Goal: Information Seeking & Learning: Learn about a topic

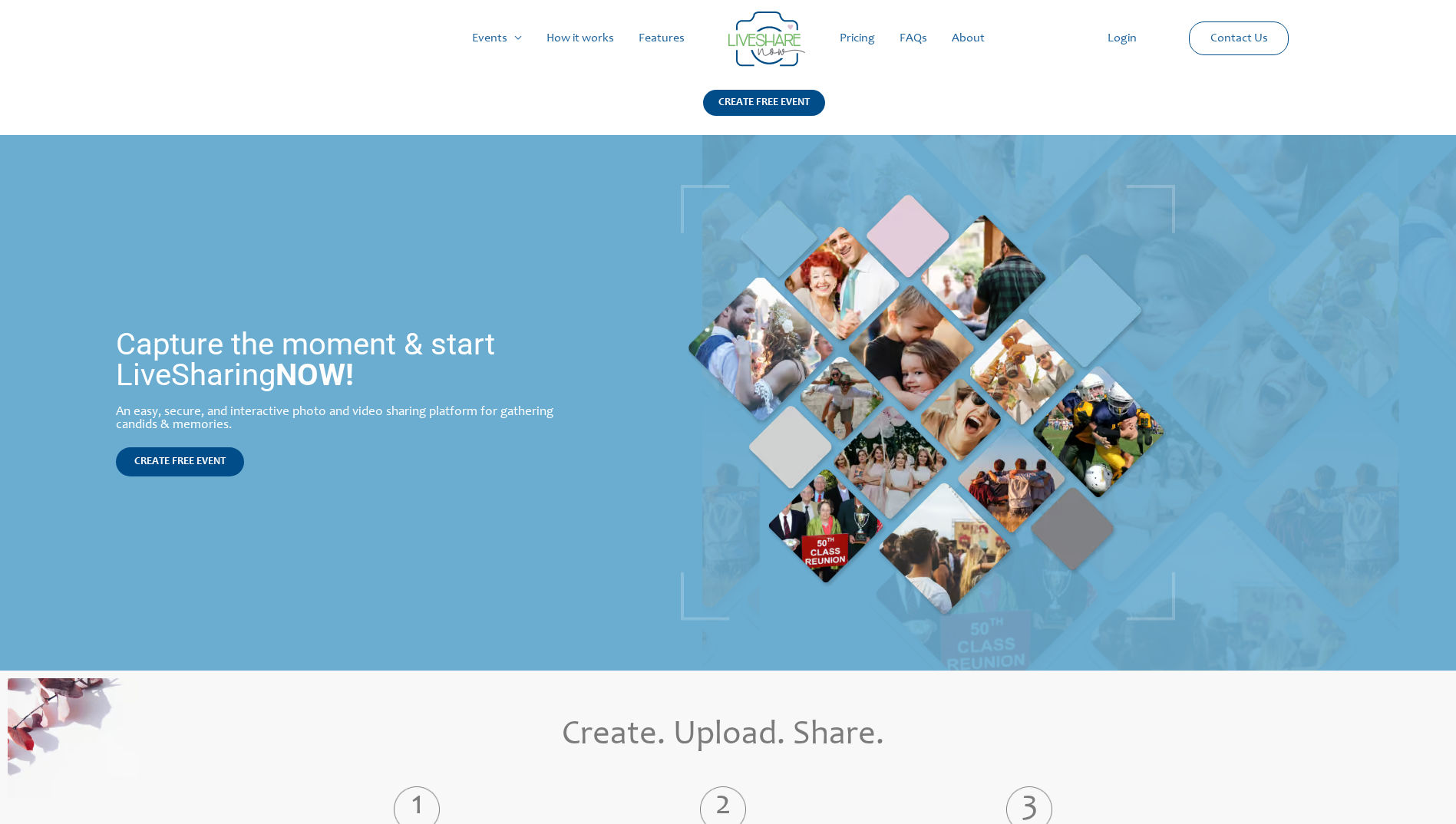
click at [846, 41] on link "Pricing" at bounding box center [856, 38] width 60 height 49
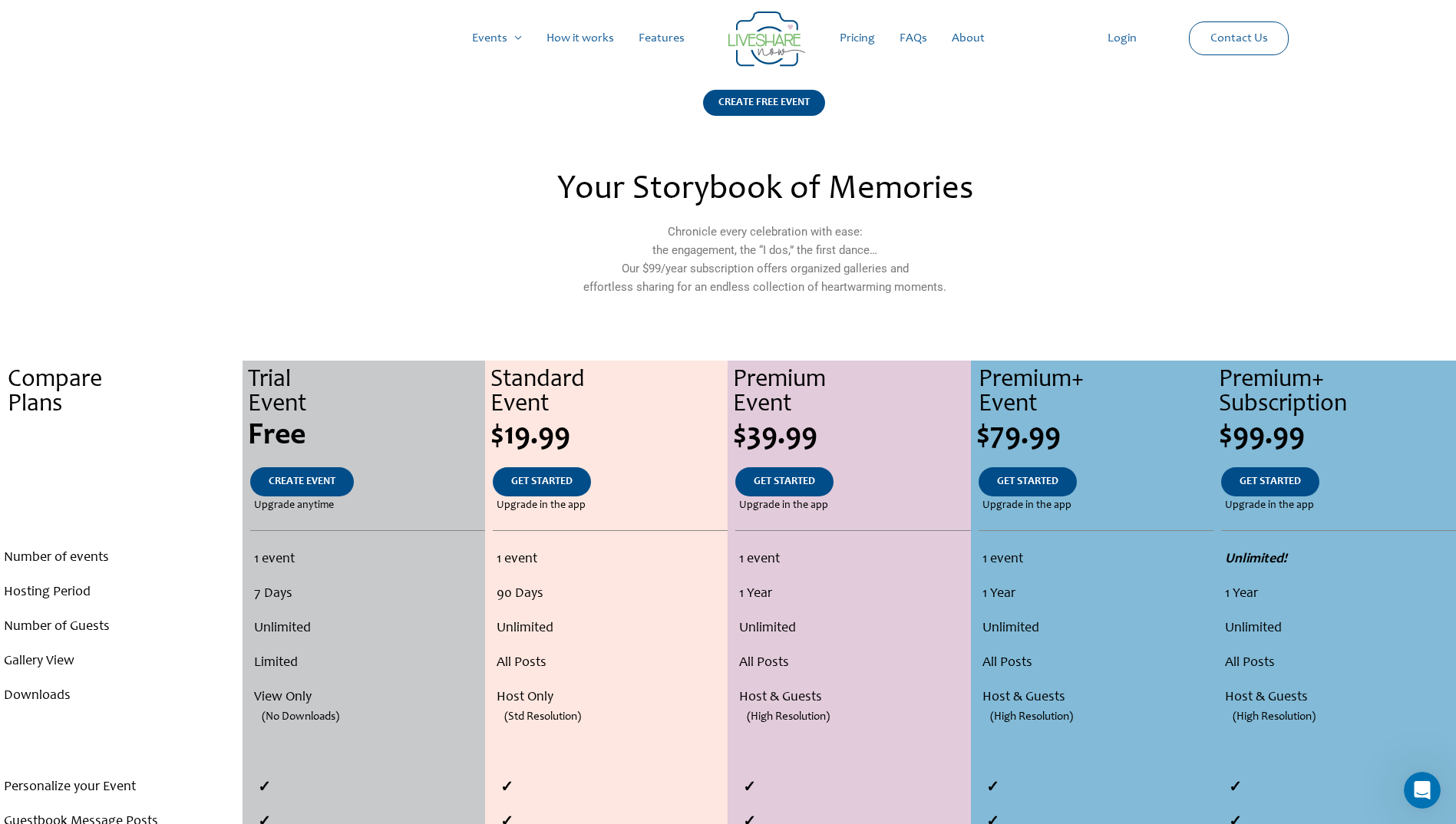
click at [588, 32] on link "How it works" at bounding box center [580, 38] width 92 height 49
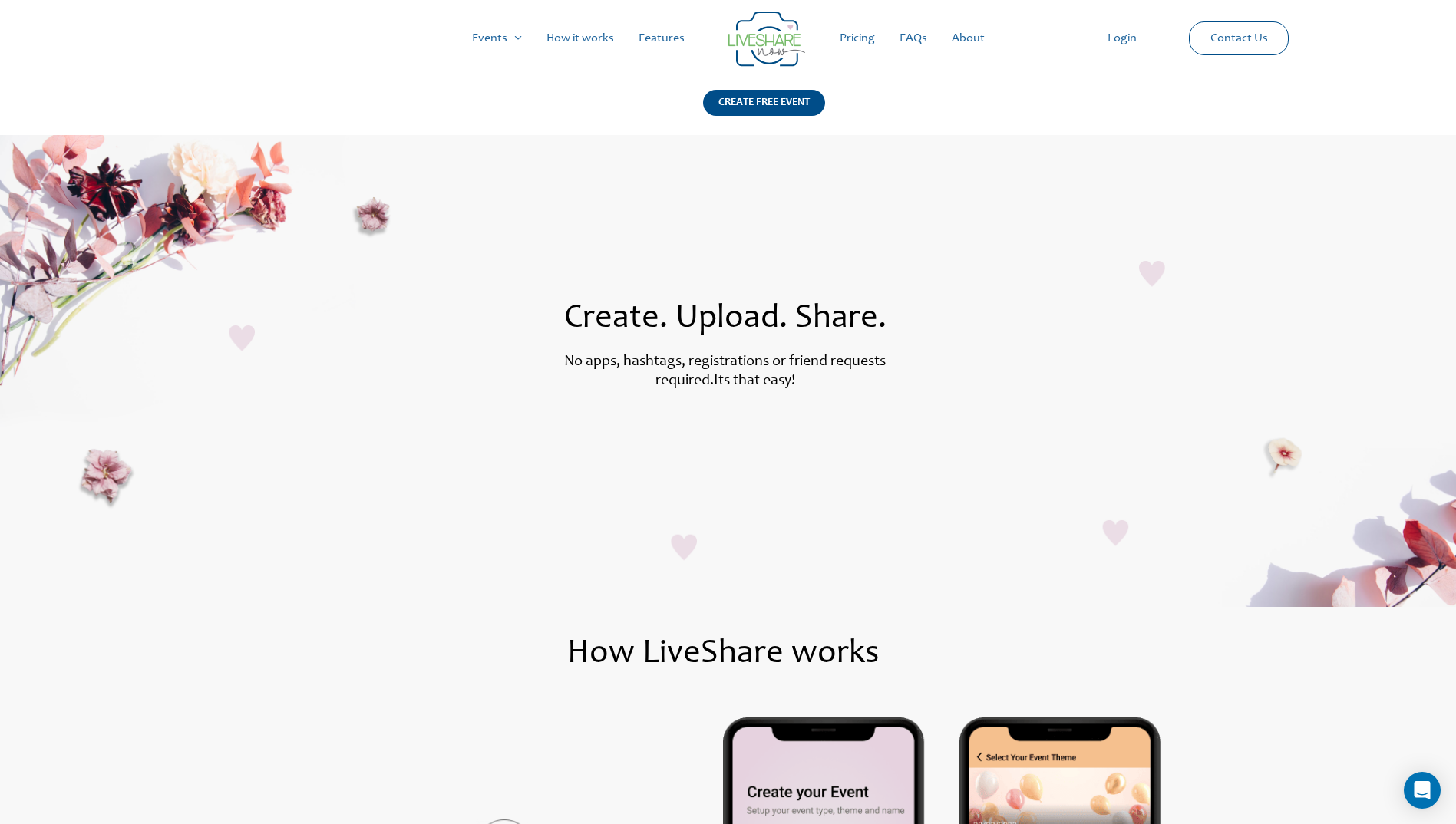
click at [864, 40] on link "Pricing" at bounding box center [856, 38] width 60 height 49
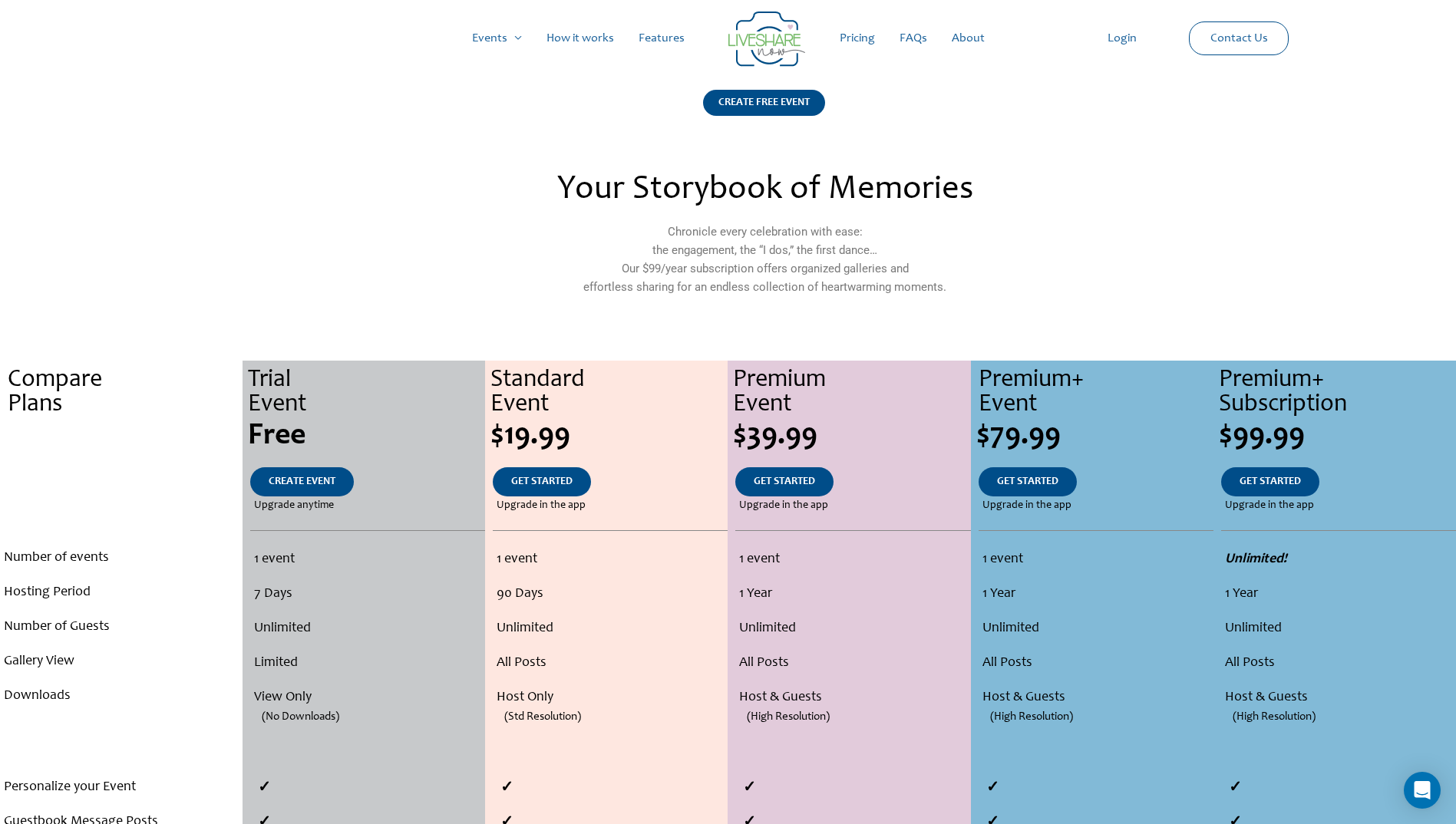
click at [916, 39] on link "FAQs" at bounding box center [913, 38] width 52 height 49
